Goal: Task Accomplishment & Management: Use online tool/utility

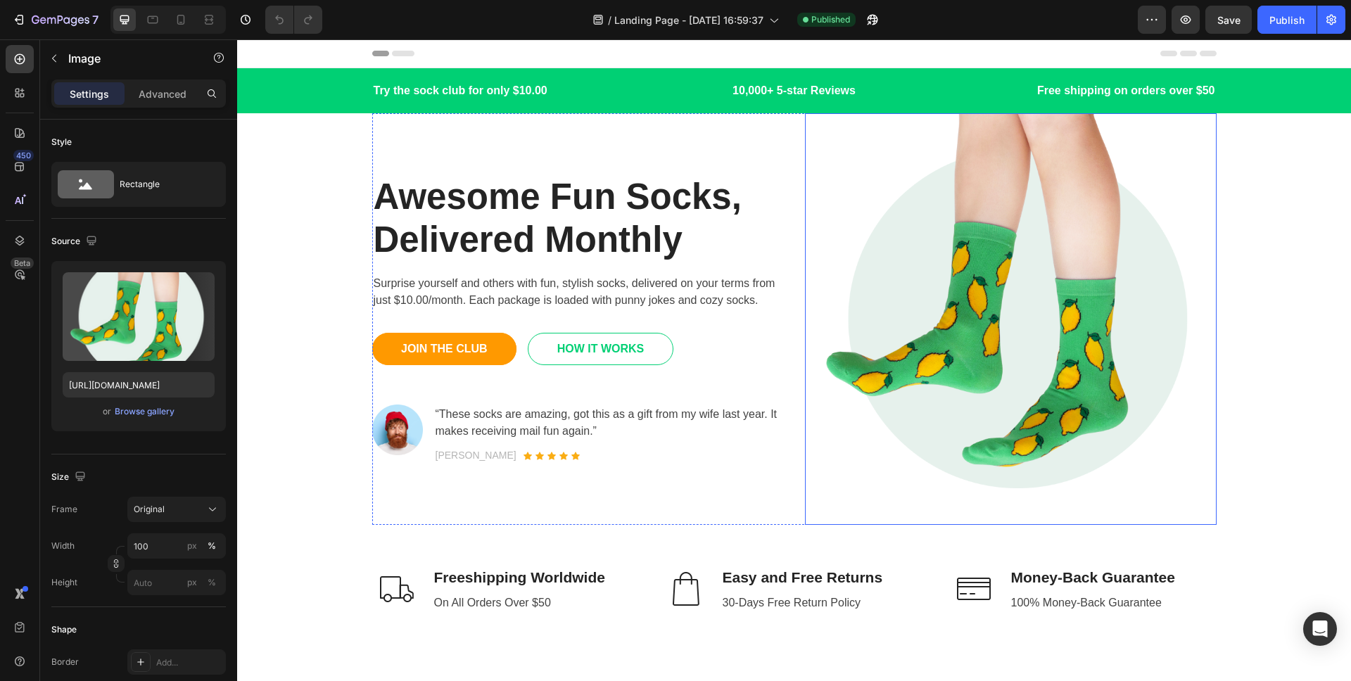
click at [929, 250] on img at bounding box center [1011, 319] width 412 height 412
click at [15, 275] on icon at bounding box center [20, 274] width 10 height 10
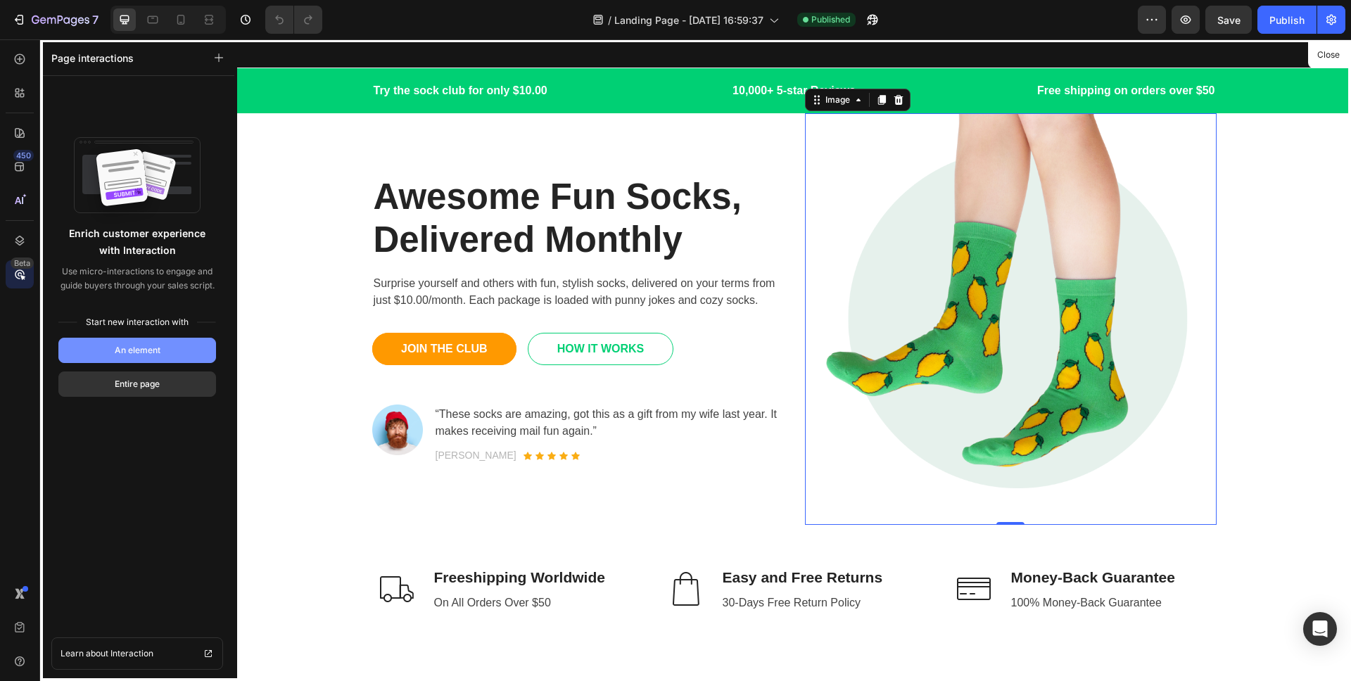
click at [115, 345] on div "An element" at bounding box center [138, 350] width 46 height 13
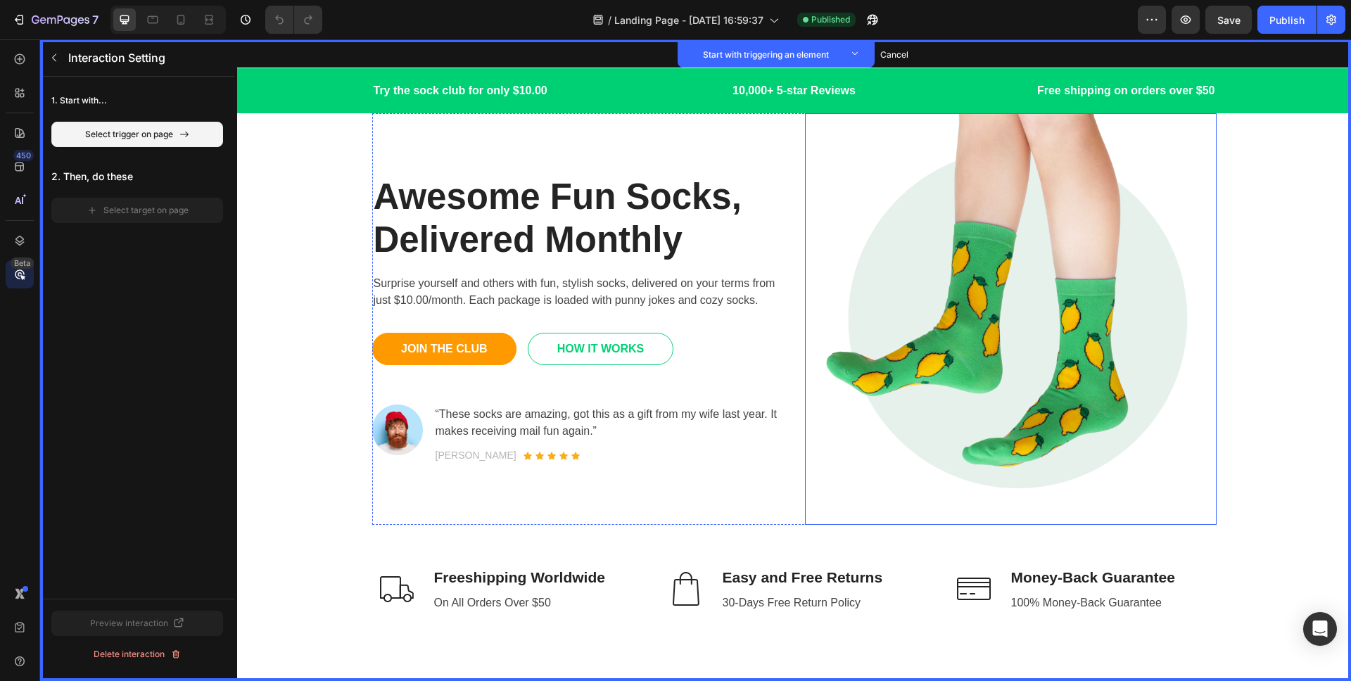
click at [992, 215] on img at bounding box center [1011, 319] width 412 height 412
click at [177, 137] on div "Cancel select trigger" at bounding box center [137, 134] width 83 height 13
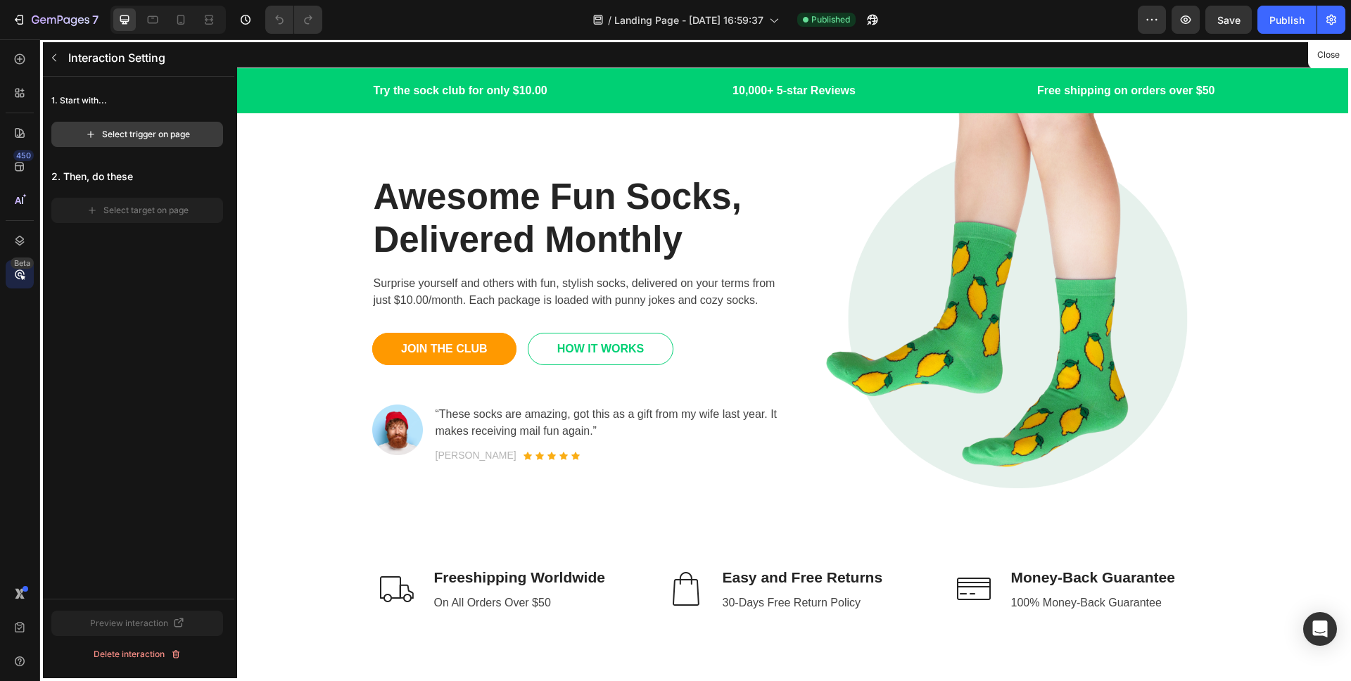
click at [174, 139] on div "Select trigger on page" at bounding box center [137, 134] width 105 height 13
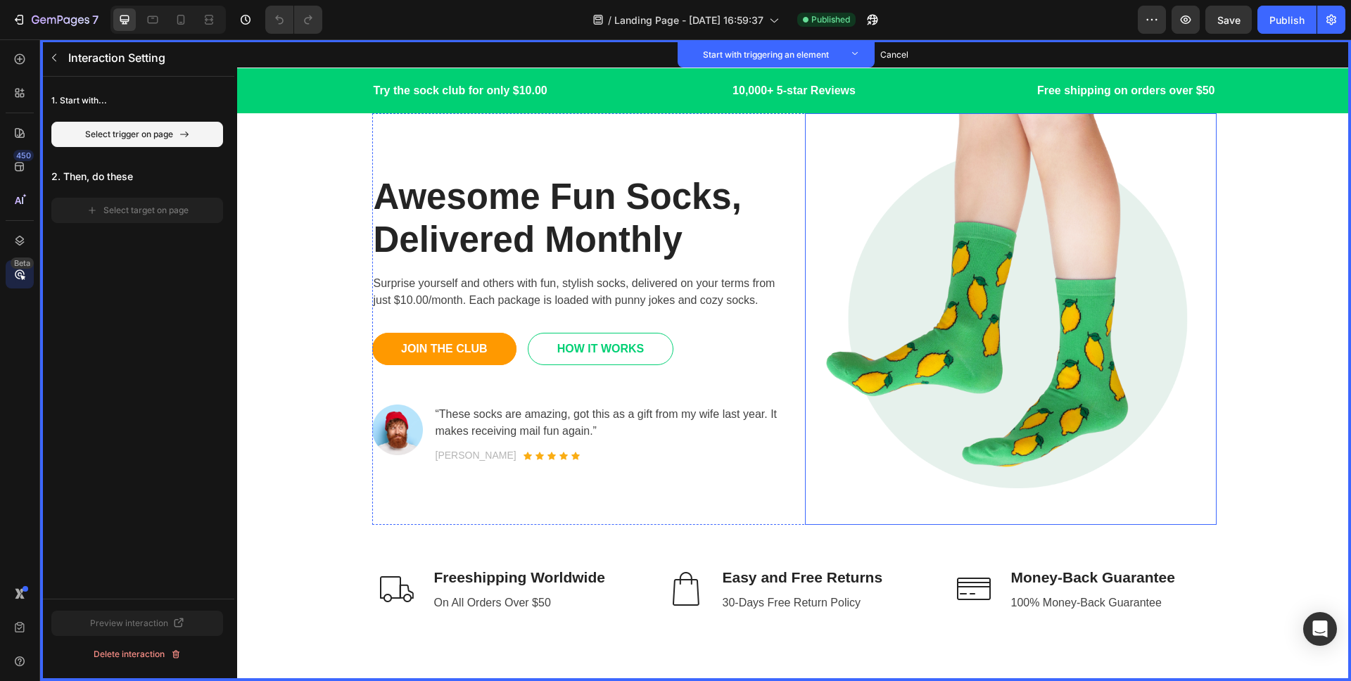
click at [944, 199] on img at bounding box center [1011, 319] width 412 height 412
click at [911, 103] on button "Set as trigger" at bounding box center [905, 99] width 65 height 17
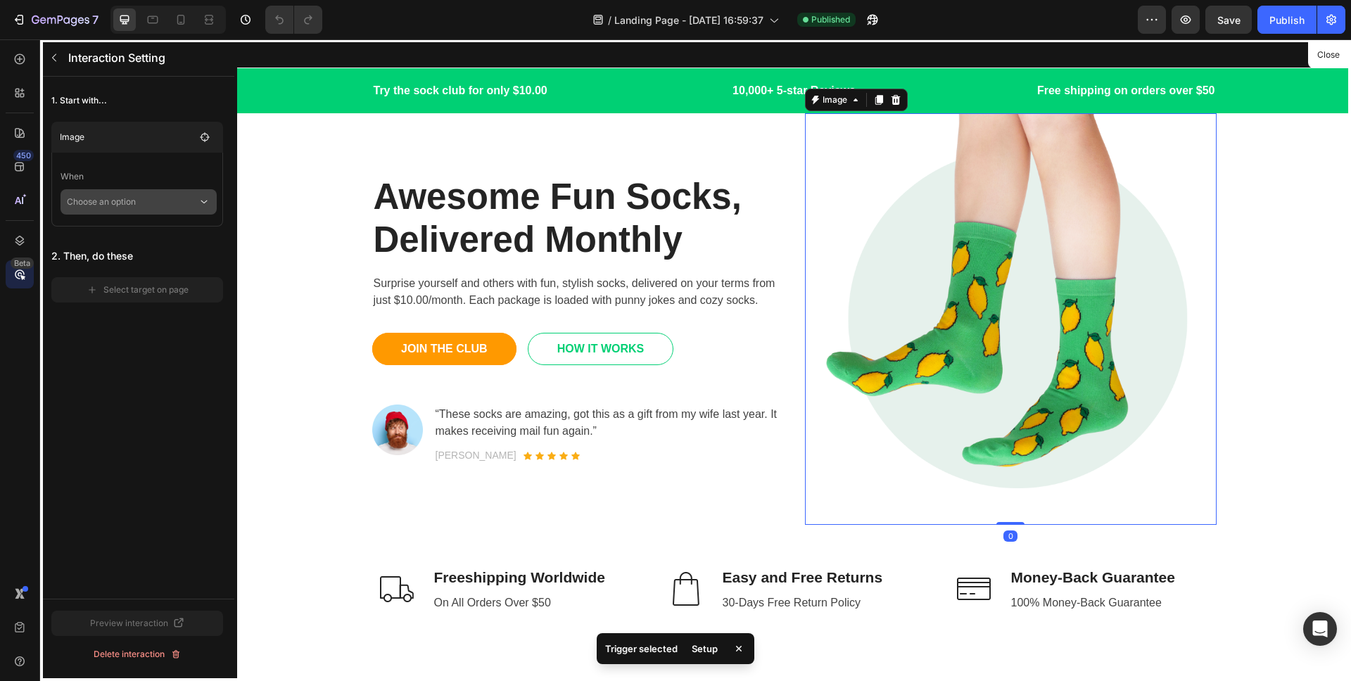
click at [110, 207] on p "Choose an option" at bounding box center [132, 201] width 131 height 25
click at [128, 260] on p "Hover element" at bounding box center [124, 267] width 59 height 14
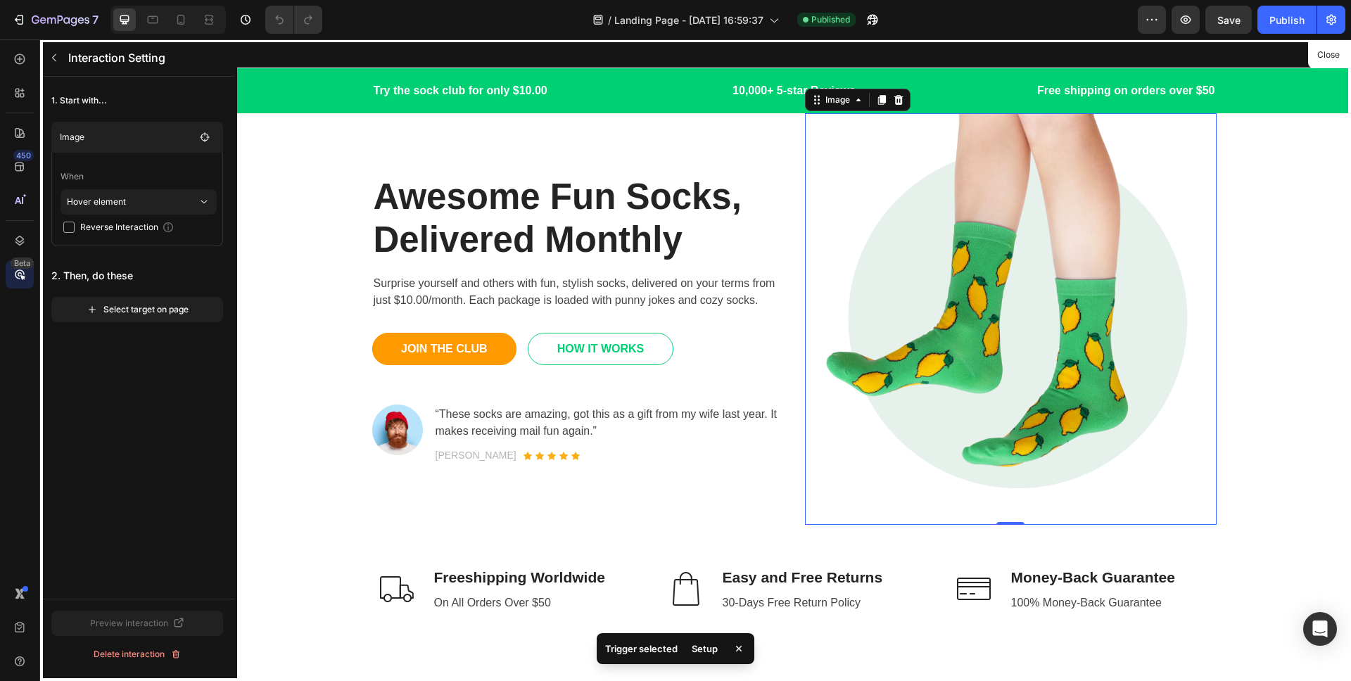
click at [102, 226] on span "Reverse Interaction" at bounding box center [119, 227] width 78 height 14
checkbox input "true"
click at [134, 308] on div "Select target on page" at bounding box center [138, 309] width 102 height 13
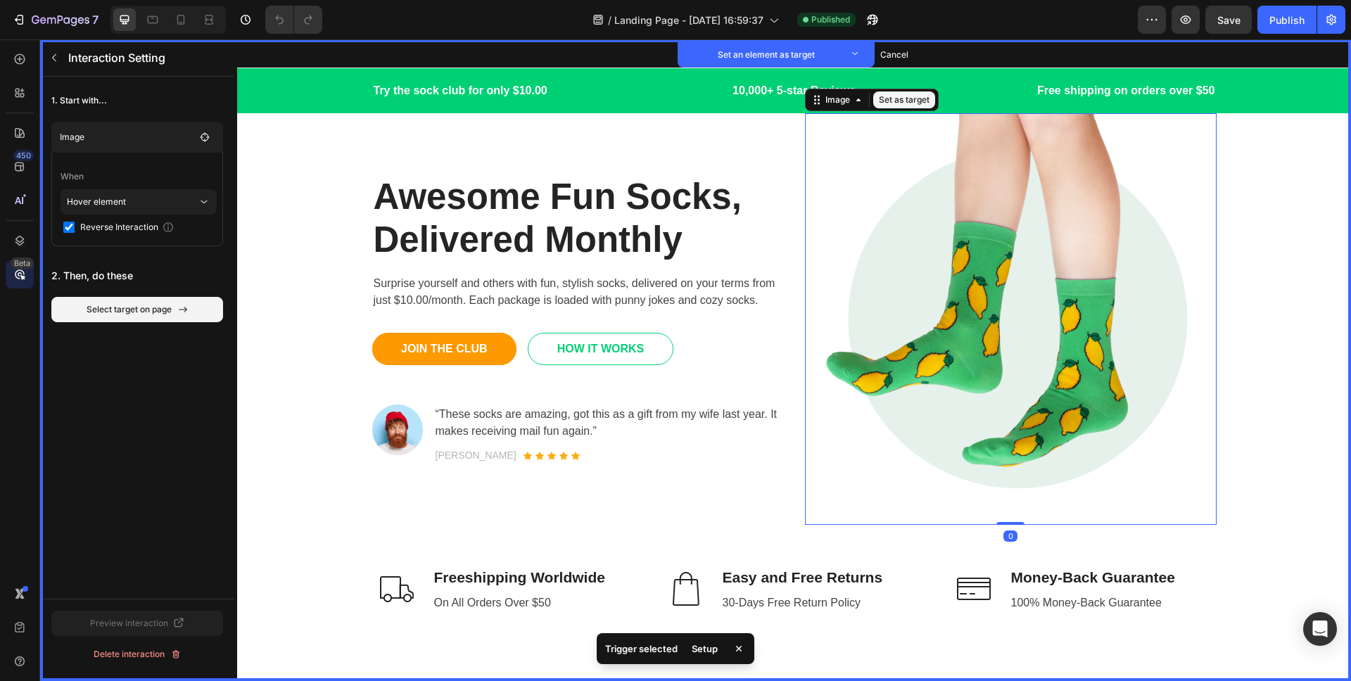
click at [1076, 210] on img at bounding box center [1011, 319] width 412 height 412
click at [905, 101] on button "Set as target" at bounding box center [904, 99] width 62 height 17
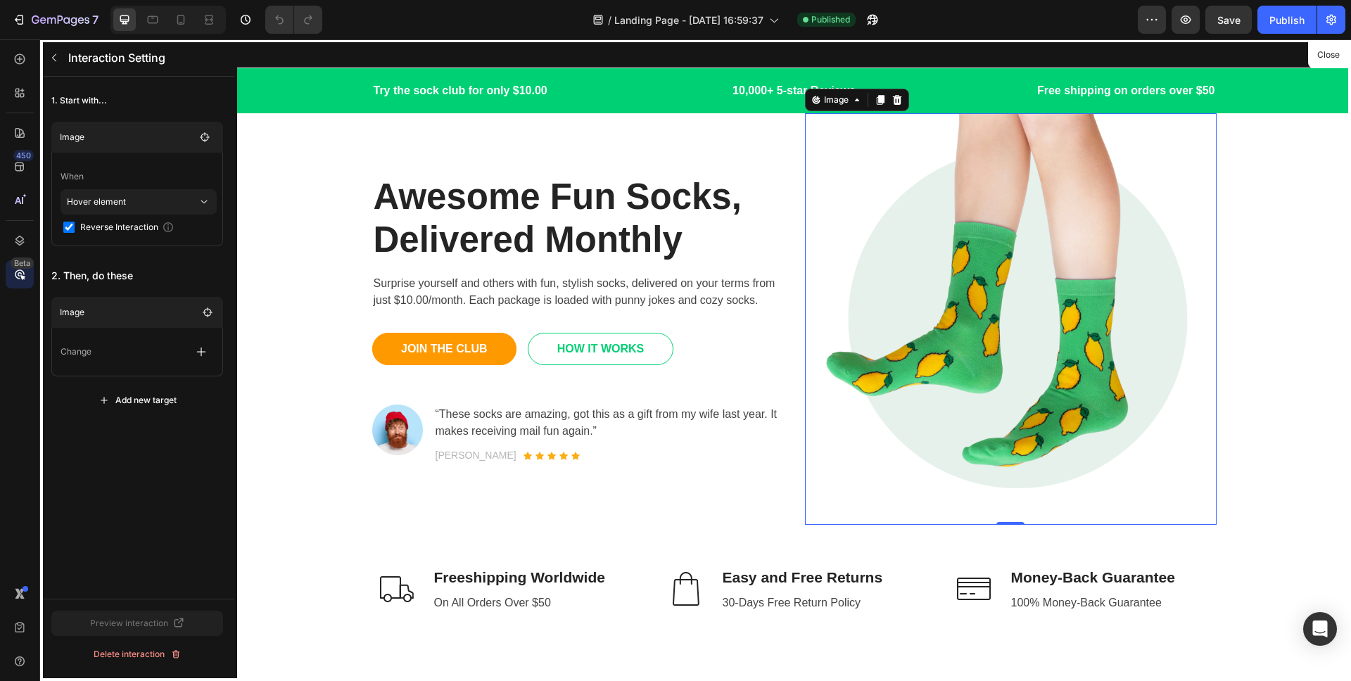
click at [120, 346] on div "Change" at bounding box center [137, 351] width 153 height 25
click at [200, 350] on icon "button" at bounding box center [201, 352] width 14 height 14
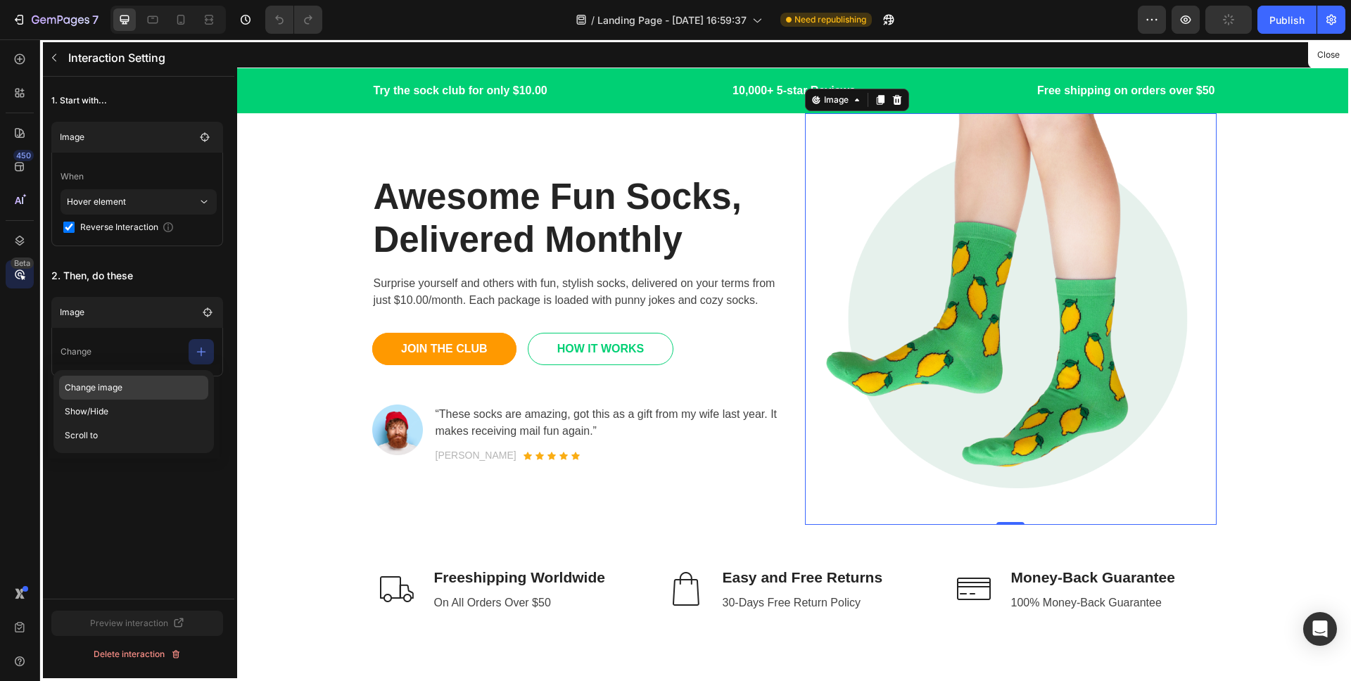
click at [124, 390] on p "Change image" at bounding box center [133, 388] width 149 height 24
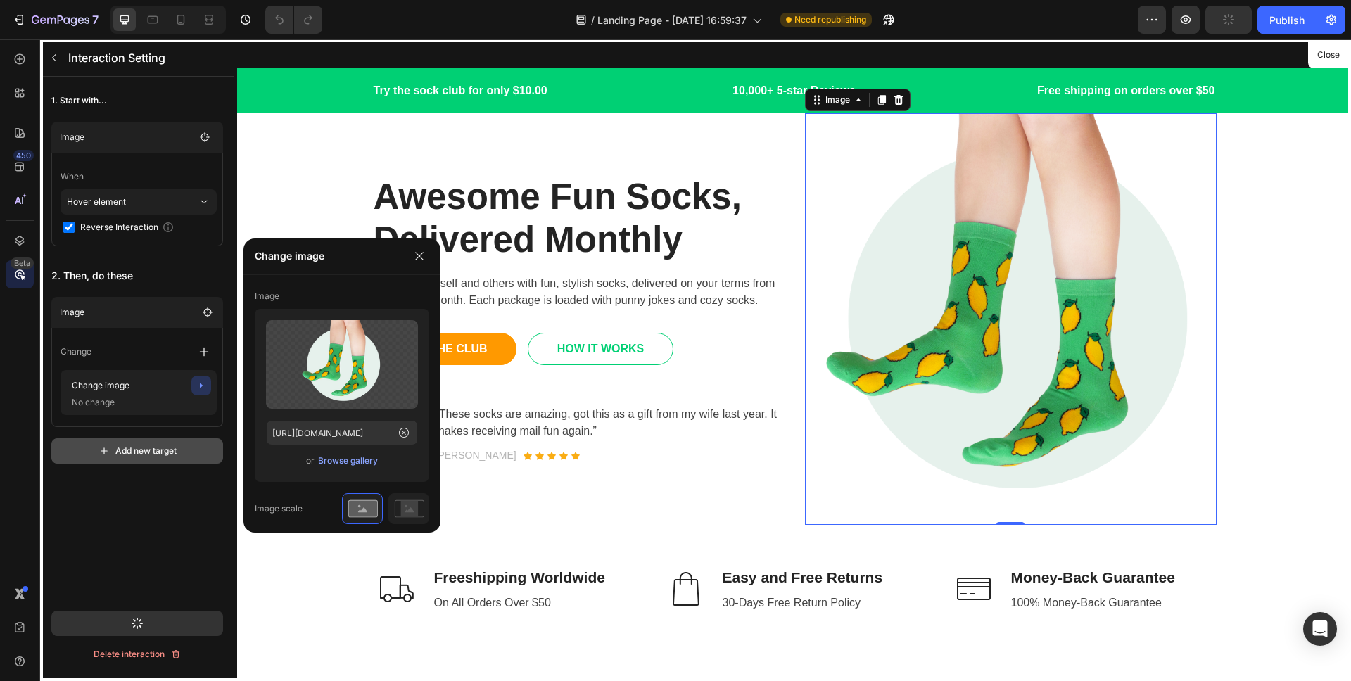
click at [149, 448] on div "Add new target" at bounding box center [137, 451] width 78 height 13
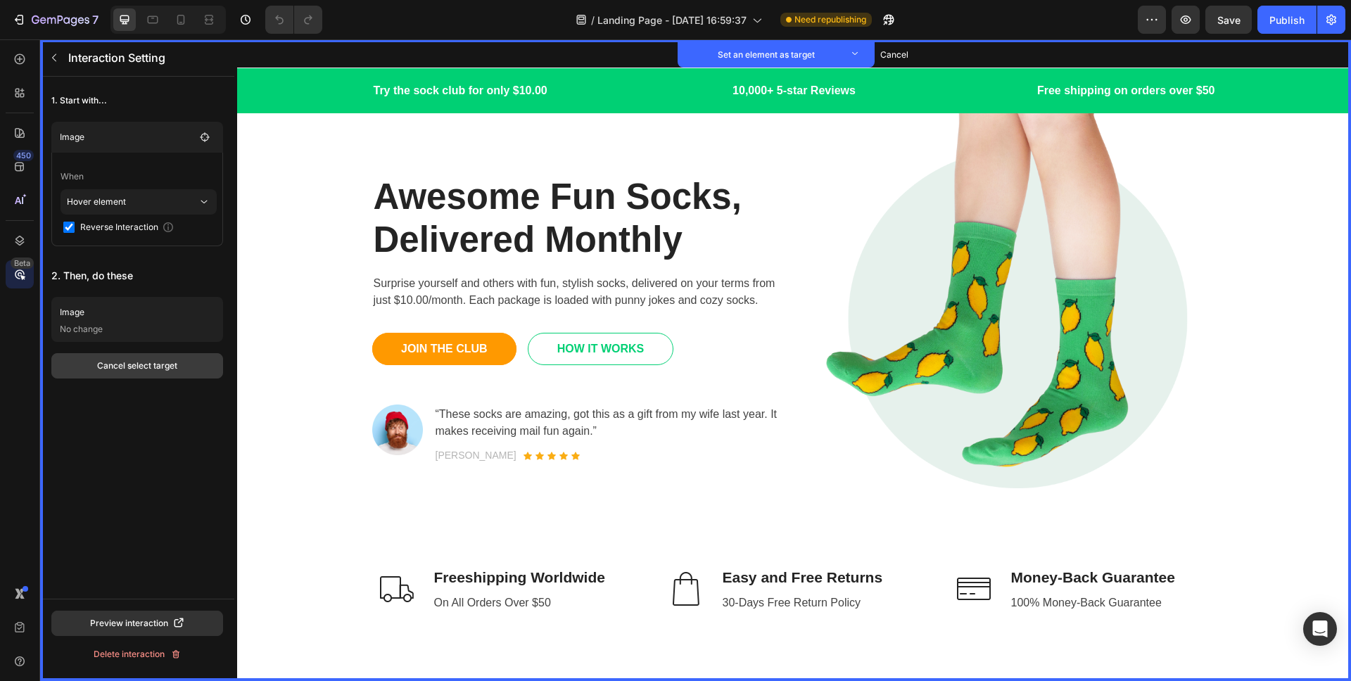
click at [160, 367] on div "Cancel select target" at bounding box center [137, 366] width 80 height 13
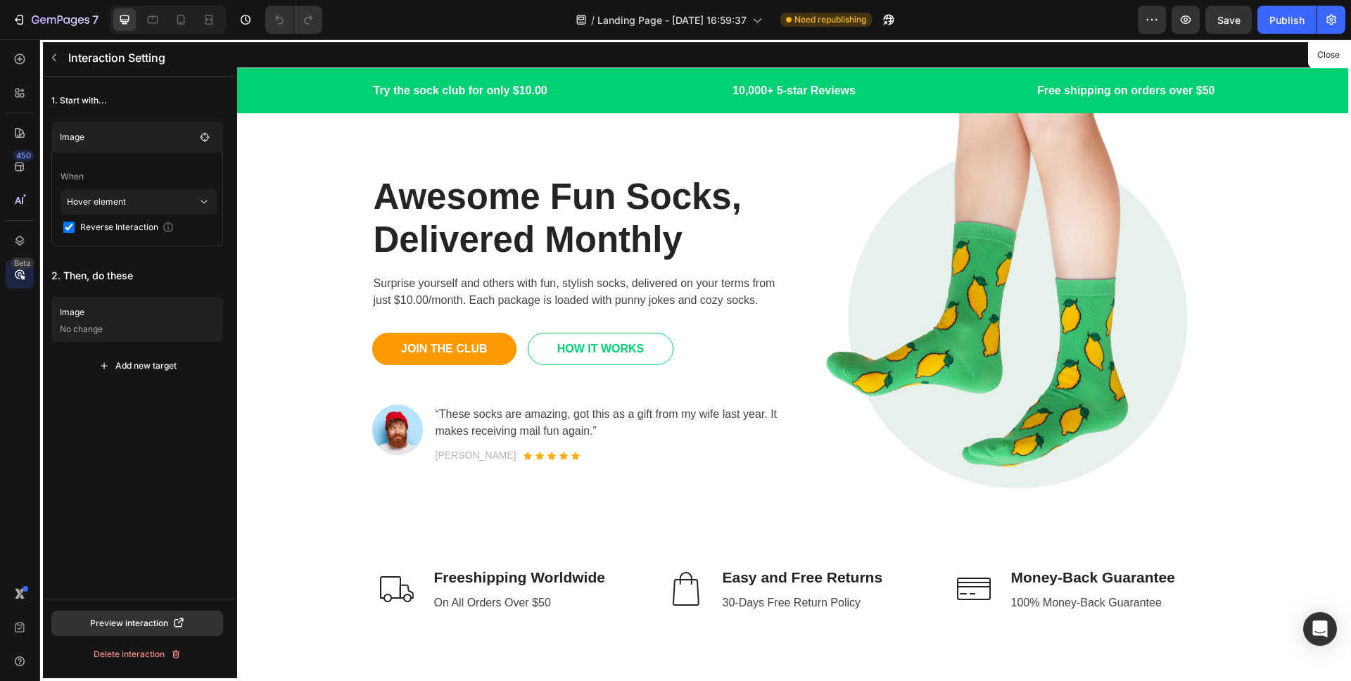
click at [1095, 198] on div at bounding box center [794, 360] width 1114 height 642
drag, startPoint x: 1024, startPoint y: 232, endPoint x: 856, endPoint y: 271, distance: 173.2
click at [1025, 232] on div at bounding box center [794, 360] width 1114 height 642
click at [130, 362] on div "Add new target" at bounding box center [137, 366] width 78 height 13
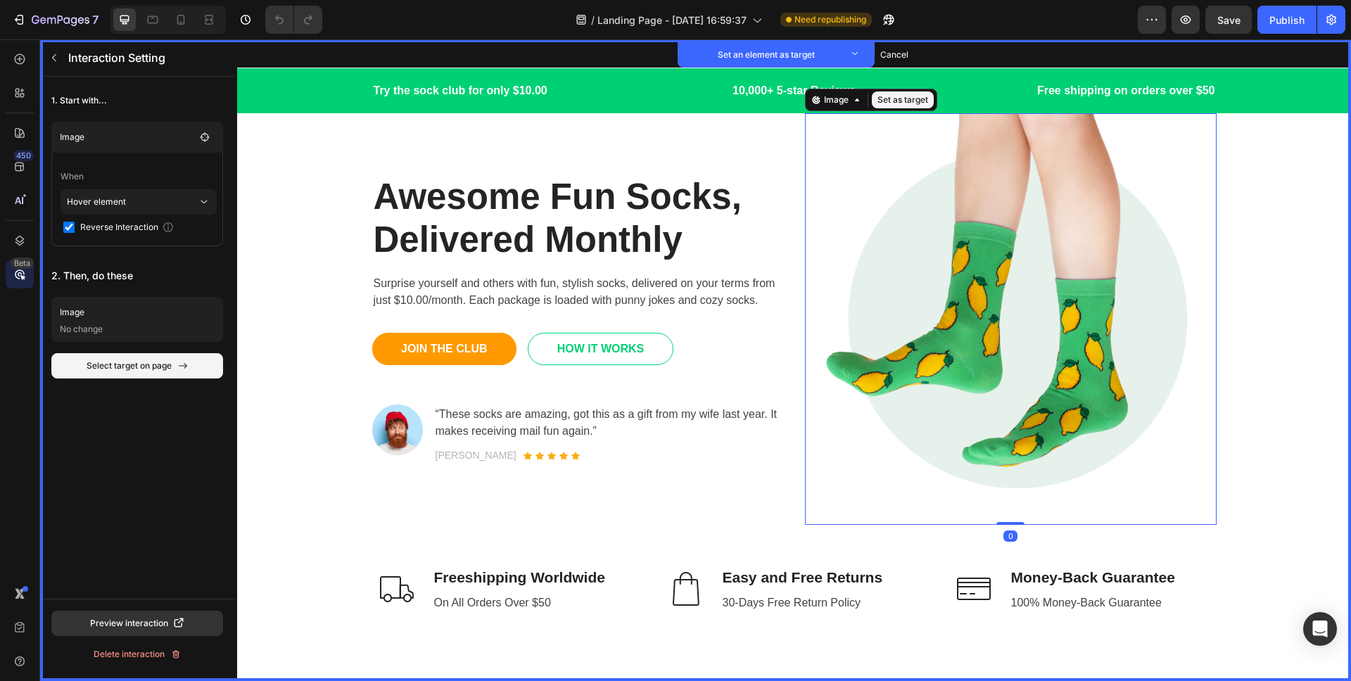
click at [1060, 263] on img at bounding box center [1011, 319] width 412 height 412
click at [902, 105] on button "Set as target" at bounding box center [903, 99] width 62 height 17
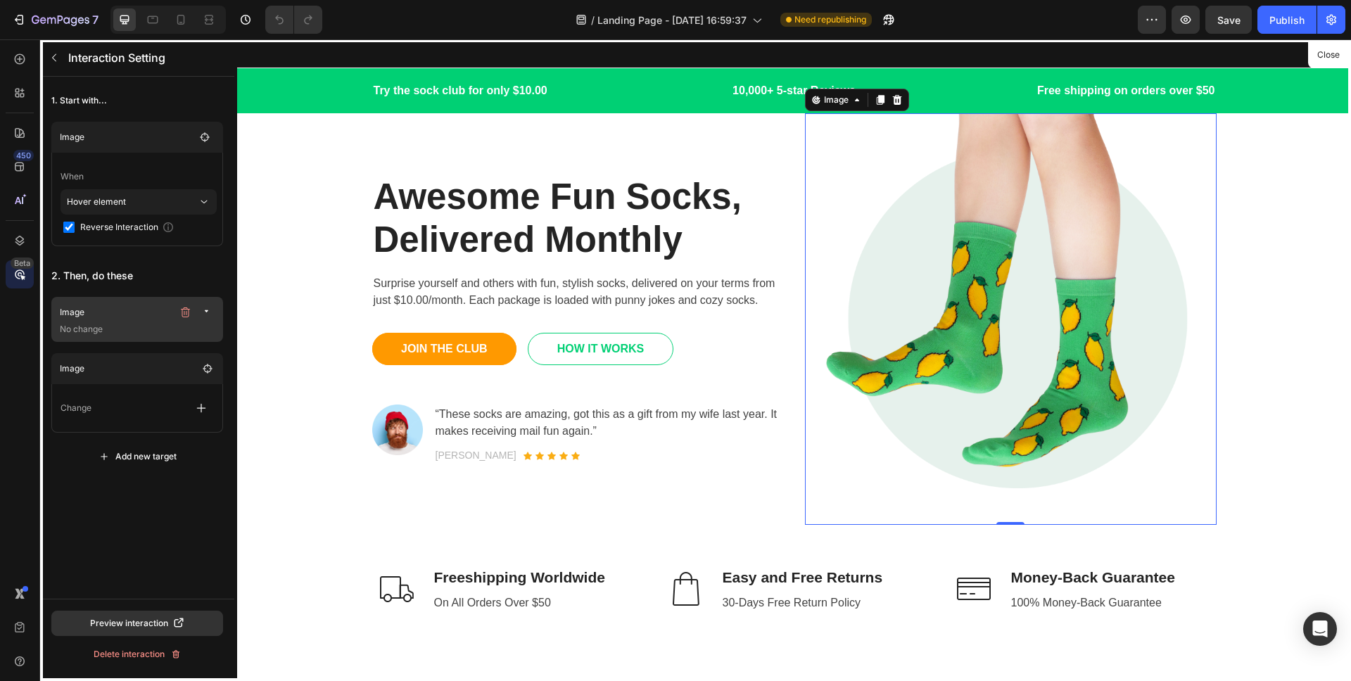
click at [122, 319] on div "Image" at bounding box center [139, 313] width 158 height 20
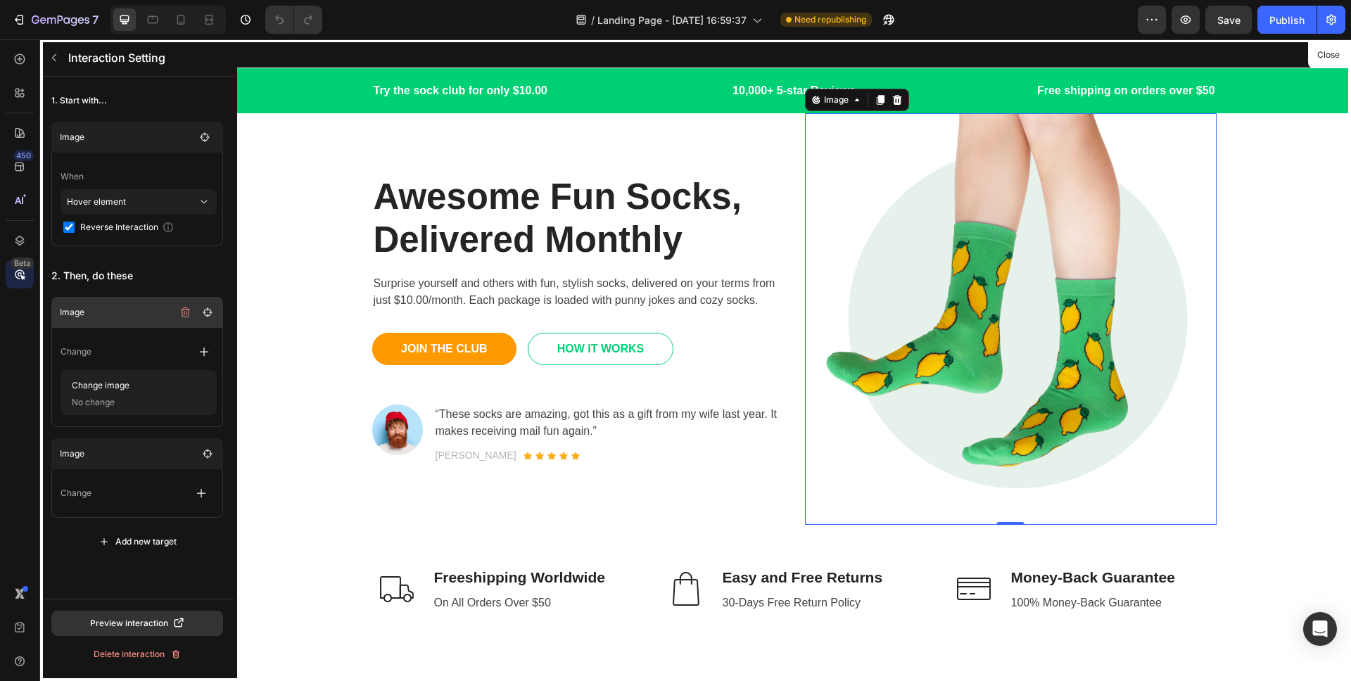
scroll to position [25, 0]
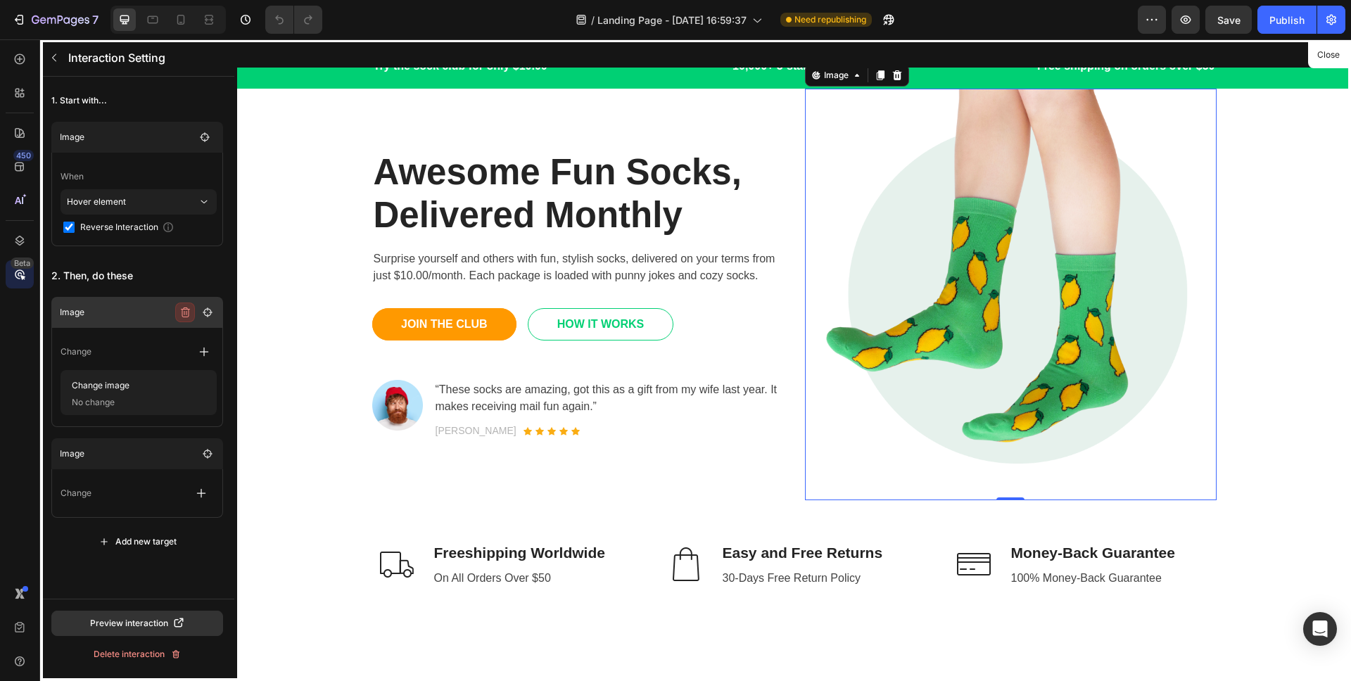
click at [181, 310] on icon "button" at bounding box center [184, 312] width 11 height 11
click at [201, 307] on div "Delete" at bounding box center [198, 312] width 26 height 13
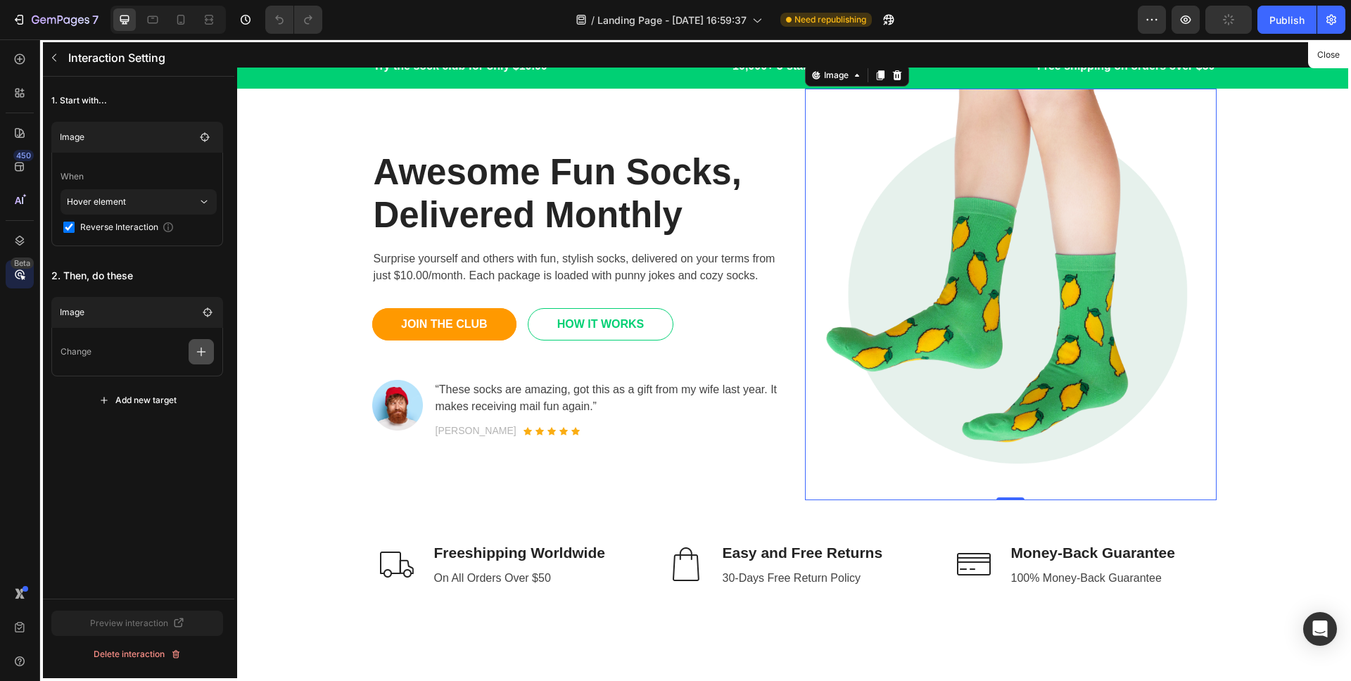
click at [198, 350] on icon "button" at bounding box center [201, 352] width 14 height 14
click at [150, 386] on p "Change image" at bounding box center [133, 388] width 149 height 24
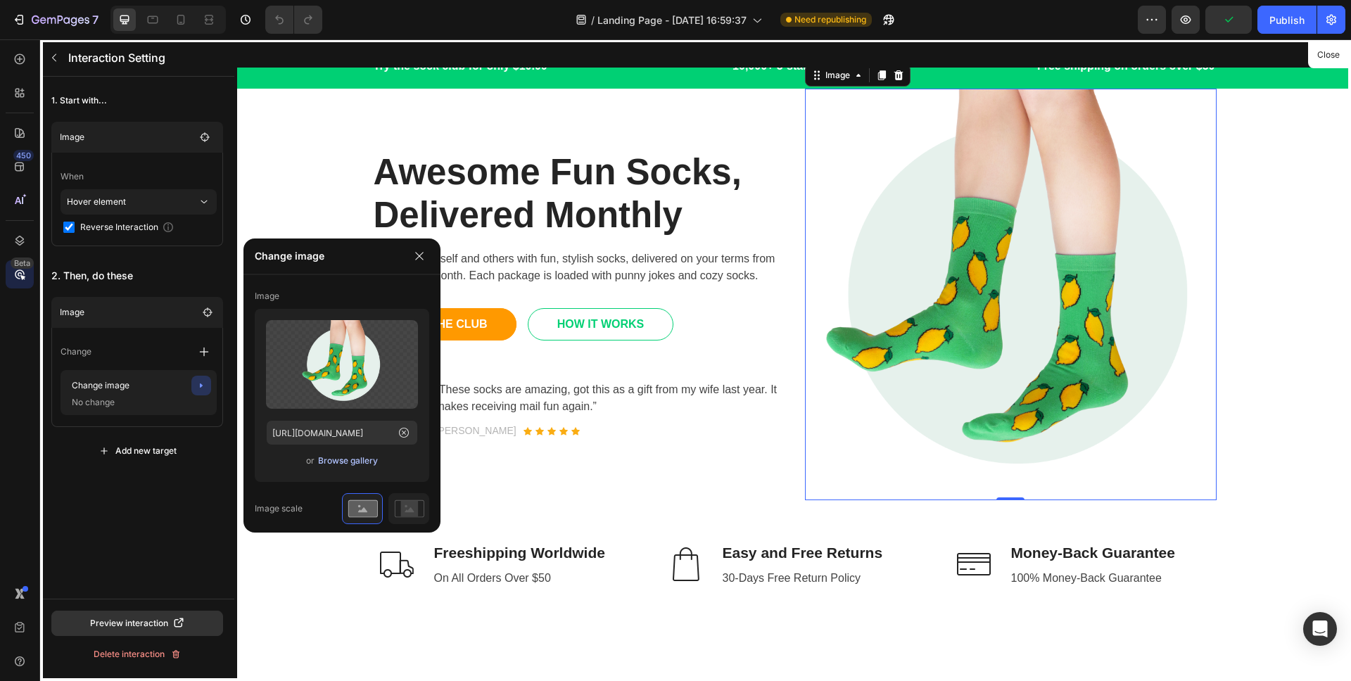
click at [346, 461] on div "Browse gallery" at bounding box center [348, 461] width 60 height 13
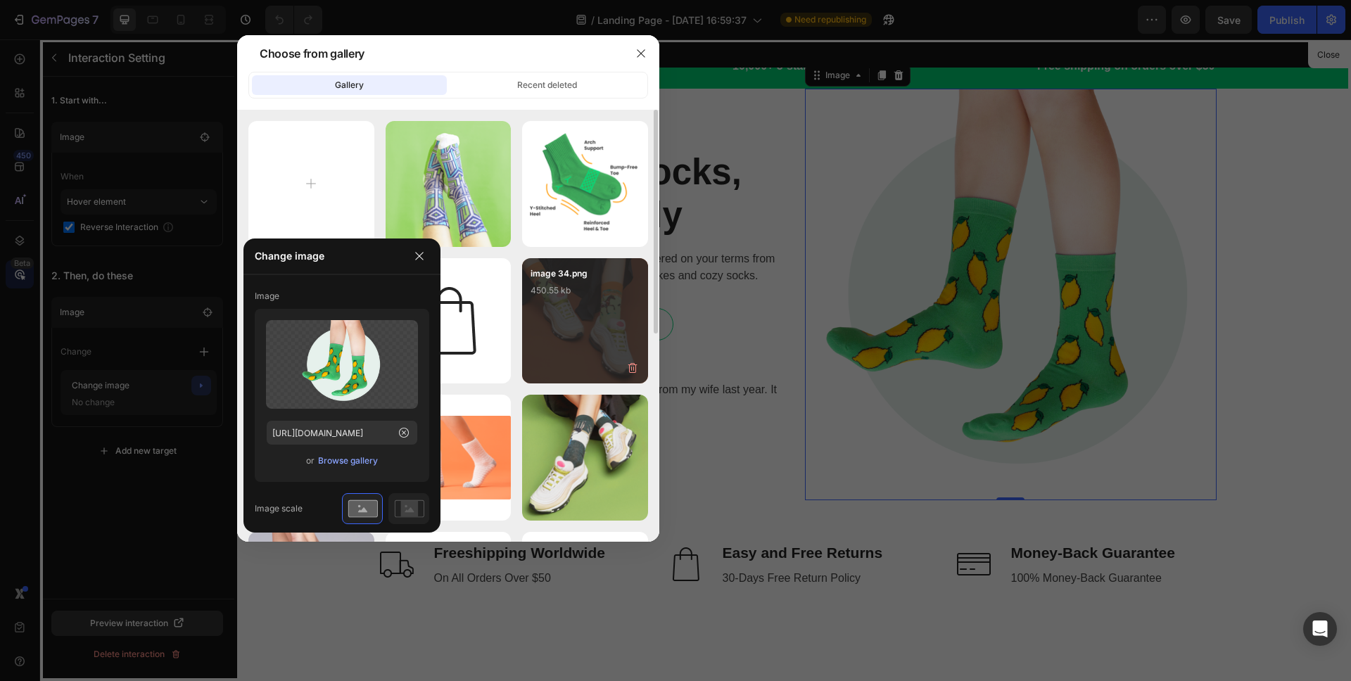
click at [585, 300] on div "image 34.png 450.55 kb" at bounding box center [585, 295] width 126 height 74
type input "[URL][DOMAIN_NAME]"
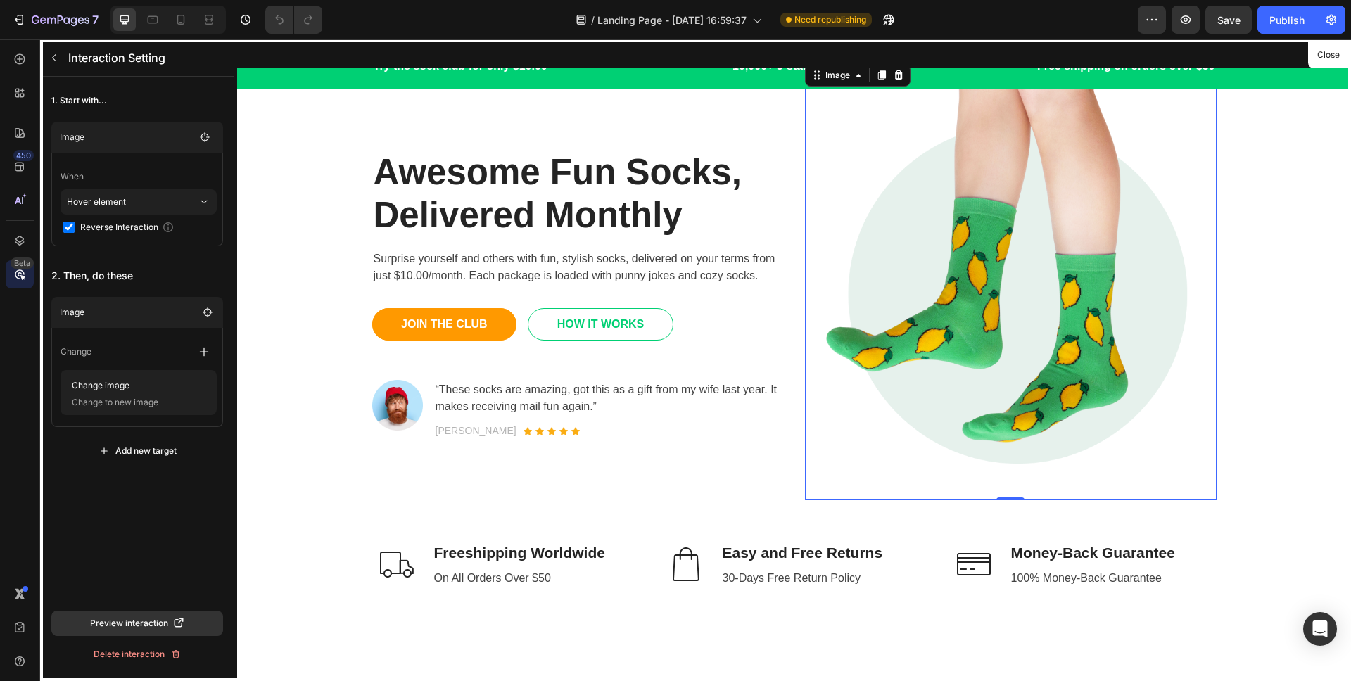
click at [151, 529] on div "1. Start with... Image When Hover element Reverse Interaction 2. Then, do these…" at bounding box center [137, 338] width 194 height 522
click at [1233, 24] on span "Save" at bounding box center [1228, 20] width 23 height 12
click at [1279, 18] on div "Publish" at bounding box center [1286, 20] width 35 height 15
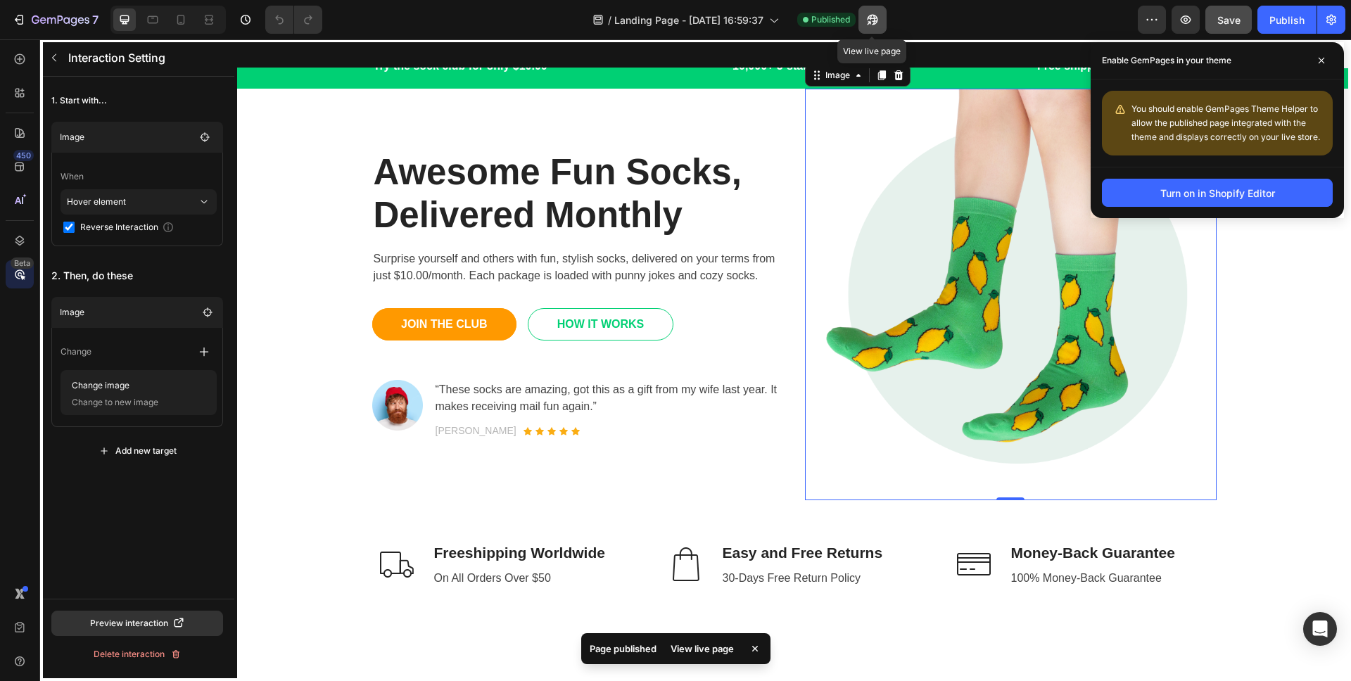
click at [877, 21] on icon "button" at bounding box center [872, 20] width 14 height 14
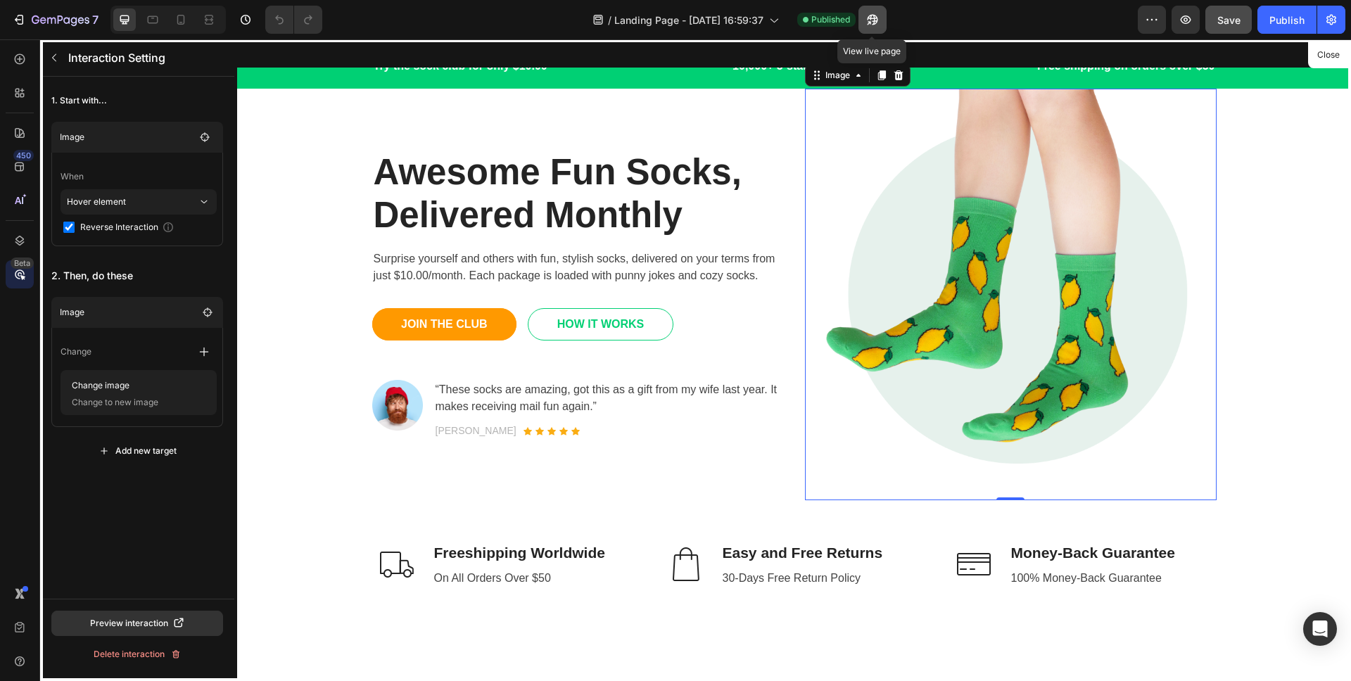
click at [873, 22] on icon "button" at bounding box center [872, 20] width 11 height 11
